Goal: Task Accomplishment & Management: Use online tool/utility

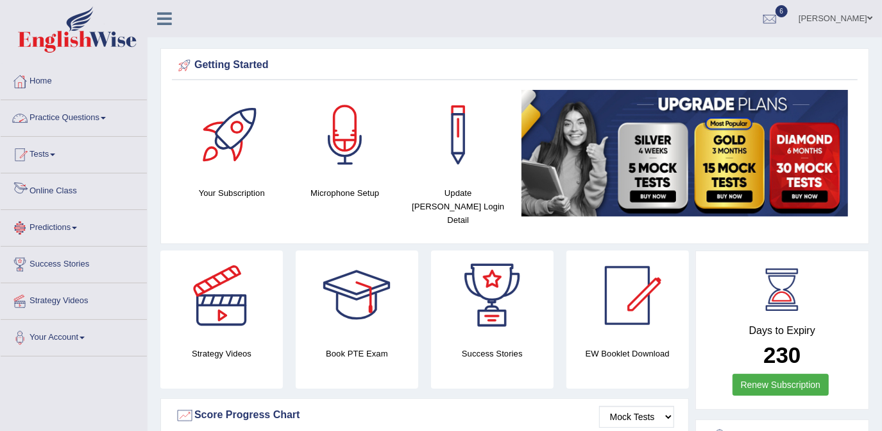
click at [52, 197] on link "Online Class" at bounding box center [74, 189] width 146 height 32
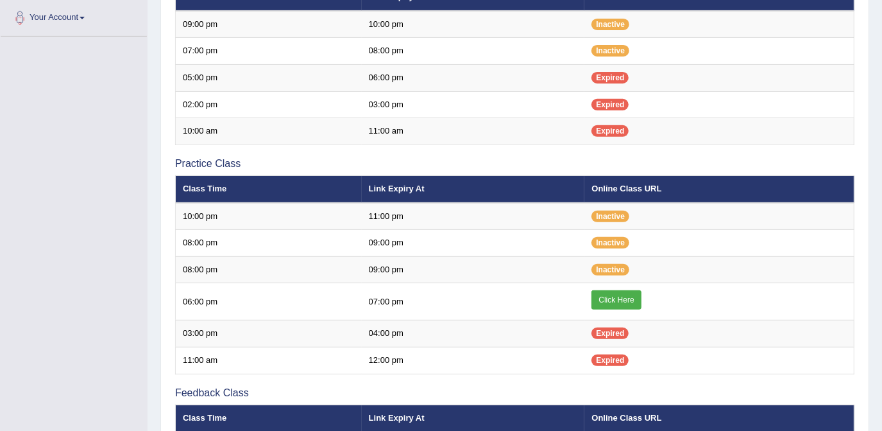
scroll to position [327, 0]
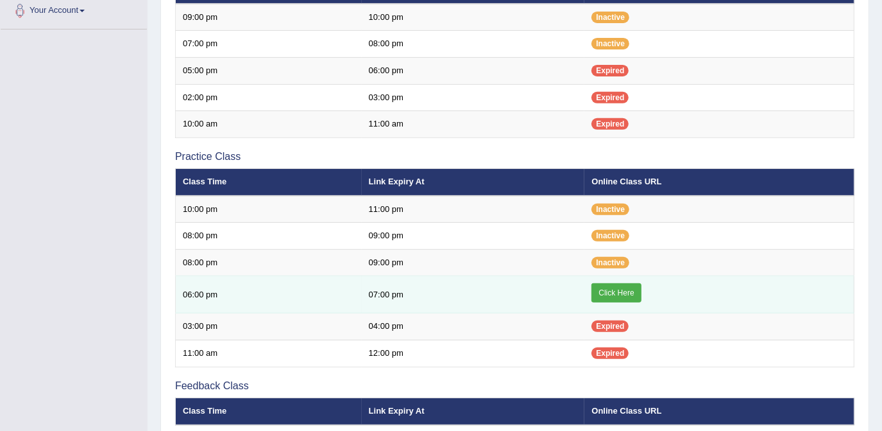
click at [612, 290] on link "Click Here" at bounding box center [616, 292] width 49 height 19
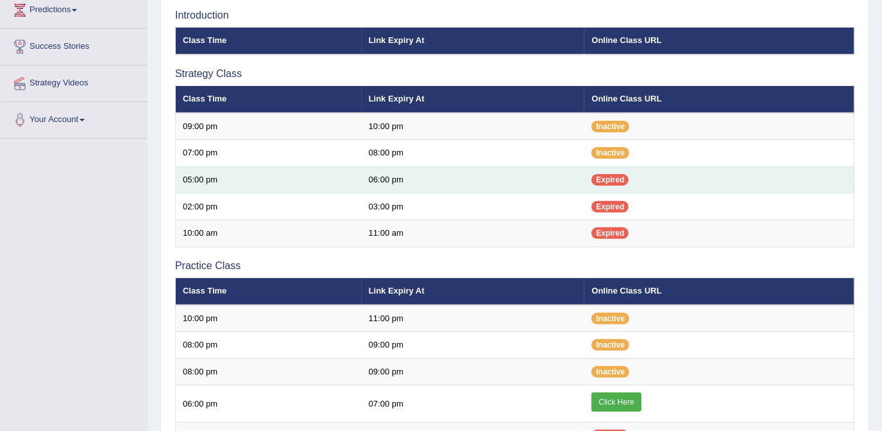
scroll to position [373, 0]
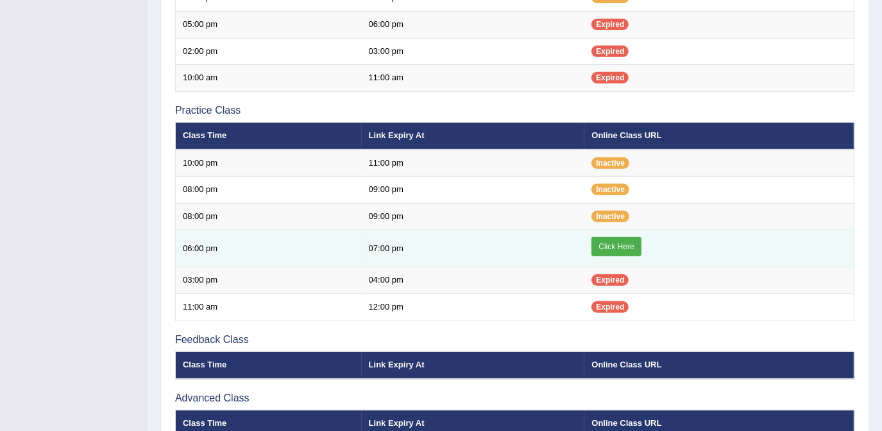
click at [626, 239] on link "Click Here" at bounding box center [616, 246] width 49 height 19
